Goal: Task Accomplishment & Management: Use online tool/utility

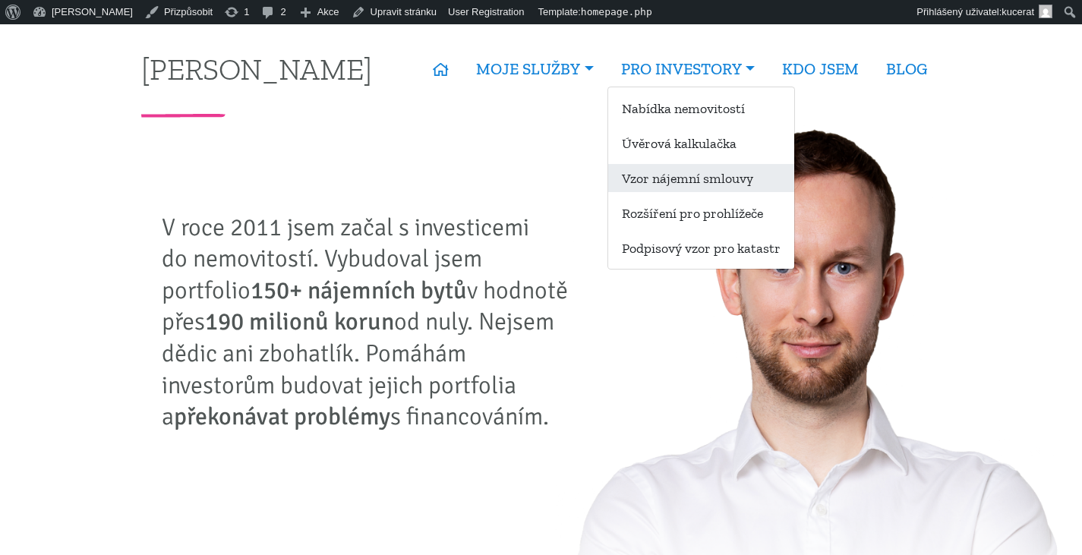
click at [720, 186] on link "Vzor nájemní smlouvy" at bounding box center [701, 178] width 186 height 28
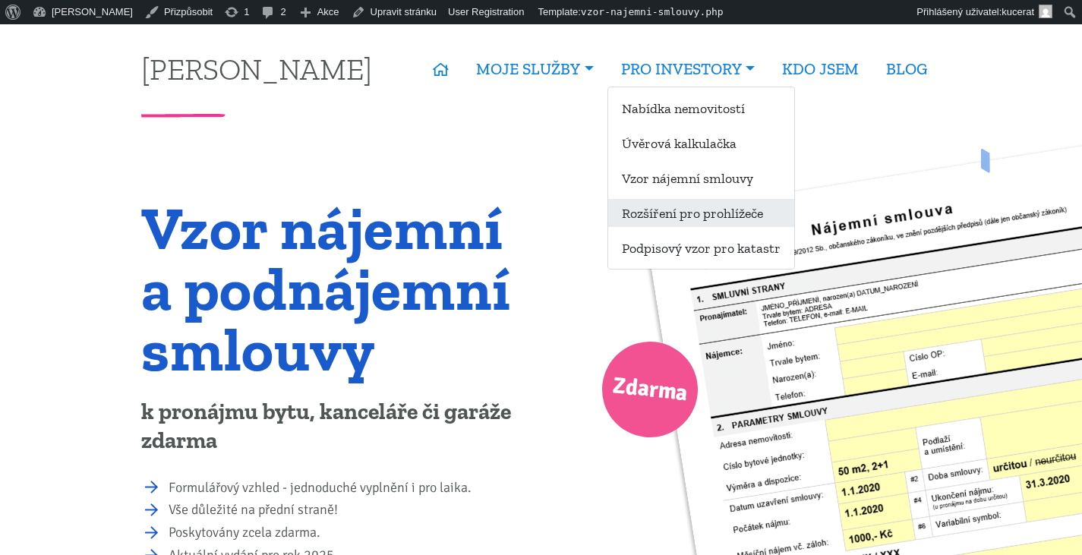
click at [703, 205] on link "Rozšíření pro prohlížeče" at bounding box center [701, 213] width 186 height 28
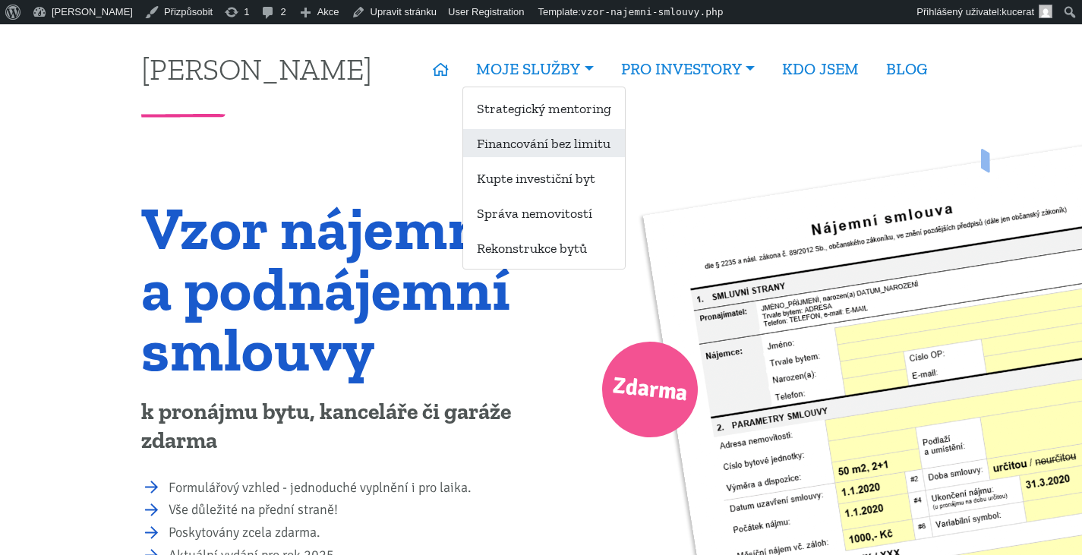
click at [570, 146] on link "Financování bez limitu" at bounding box center [544, 143] width 162 height 28
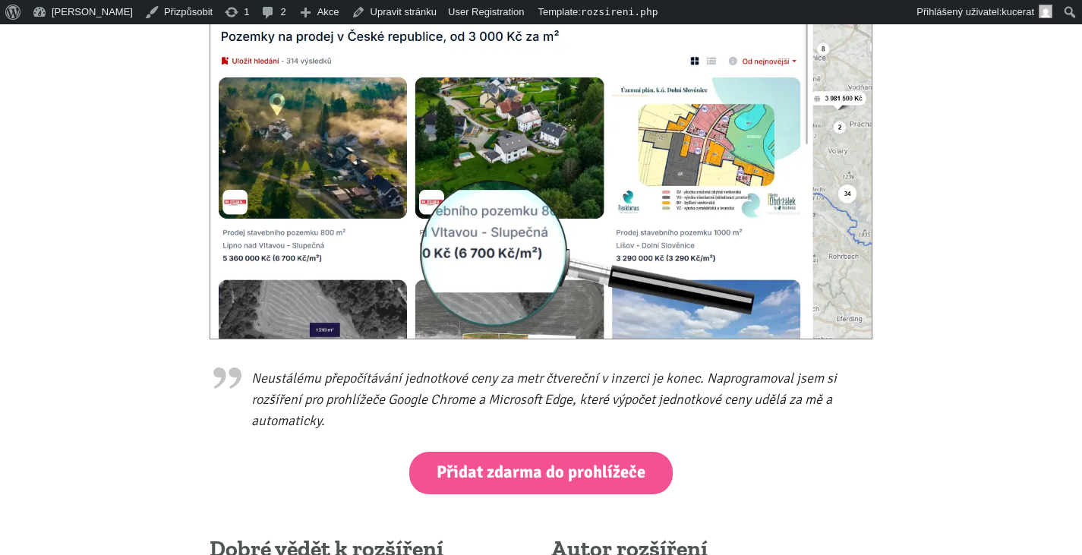
scroll to position [455, 0]
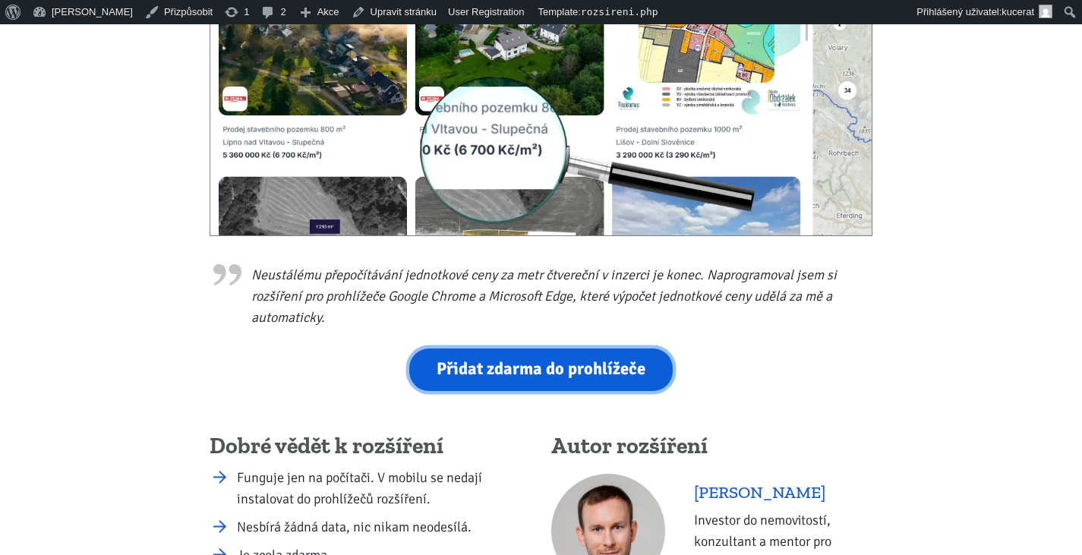
click at [661, 354] on link "Přidat zdarma do prohlížeče" at bounding box center [540, 369] width 263 height 42
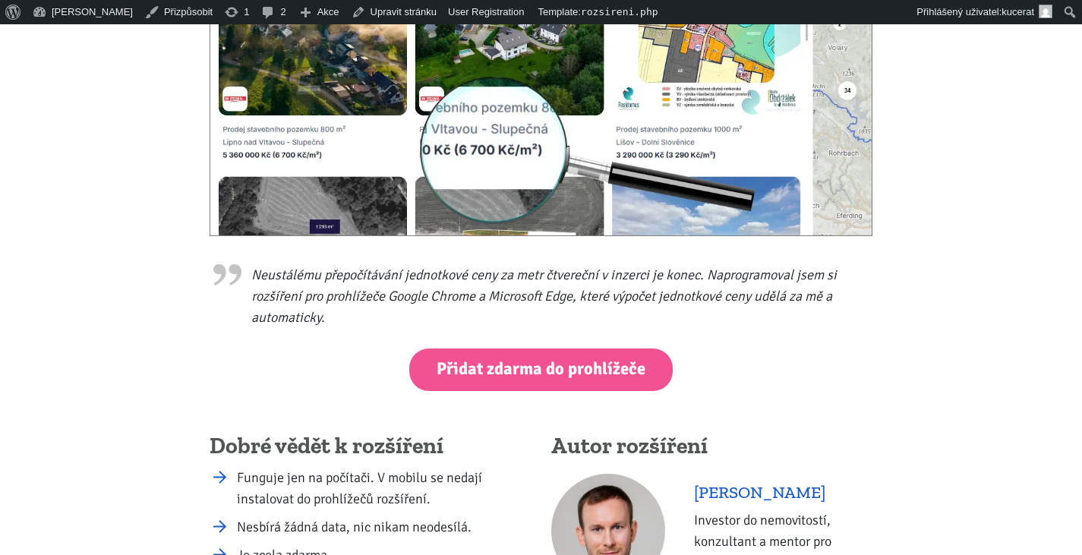
click at [726, 298] on blockquote "Neustálému přepočítávání jednotkové ceny za metr čtvereční v inzerci je konec. …" at bounding box center [540, 292] width 663 height 71
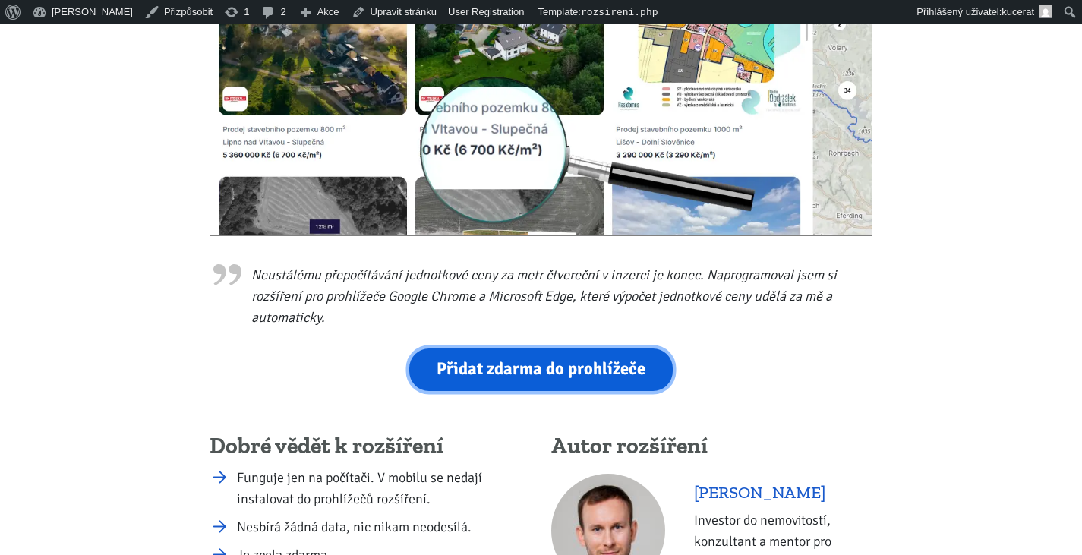
click at [617, 350] on link "Přidat zdarma do prohlížeče" at bounding box center [540, 369] width 263 height 42
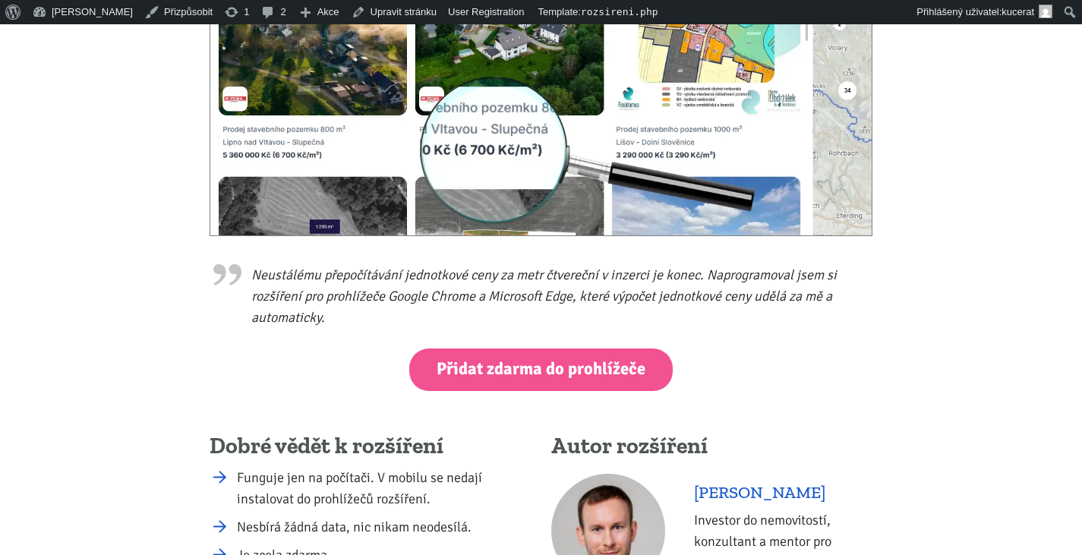
click at [848, 345] on div "Neustálému přepočítávání jednotkové ceny za metr čtvereční v inzerci je konec. …" at bounding box center [541, 294] width 683 height 937
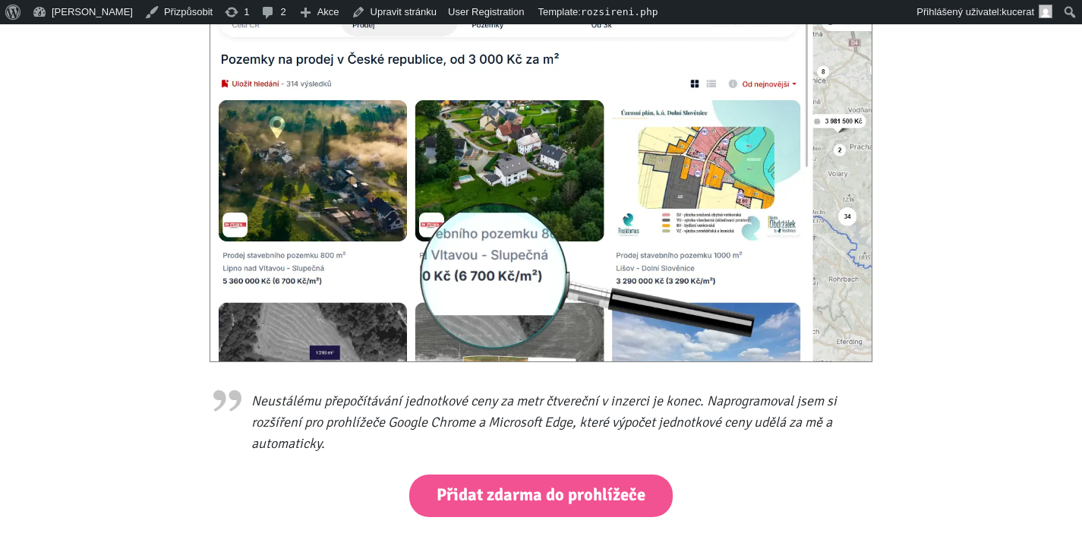
scroll to position [607, 0]
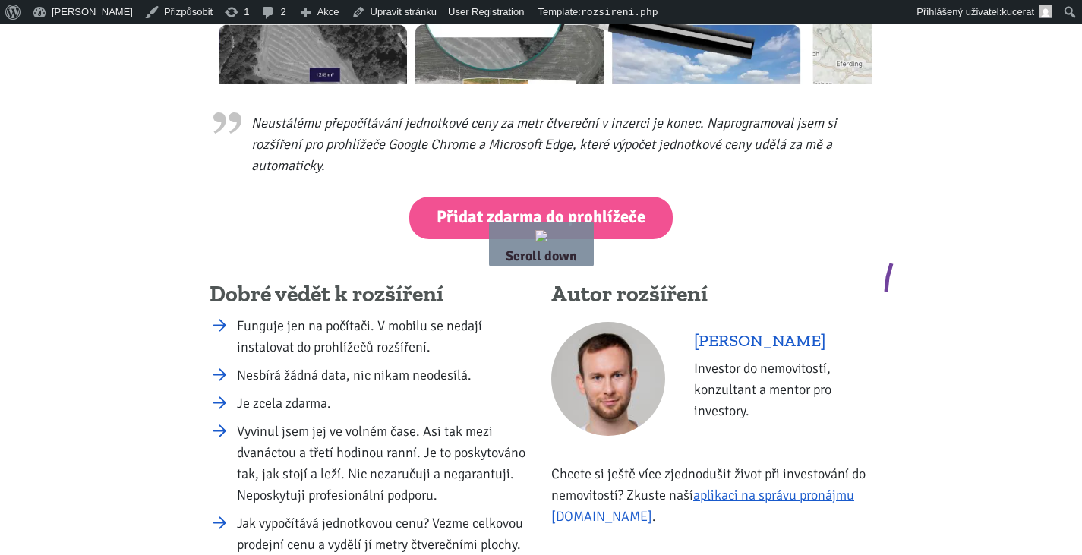
drag, startPoint x: 891, startPoint y: 263, endPoint x: 933, endPoint y: 322, distance: 71.8
